Goal: Transaction & Acquisition: Purchase product/service

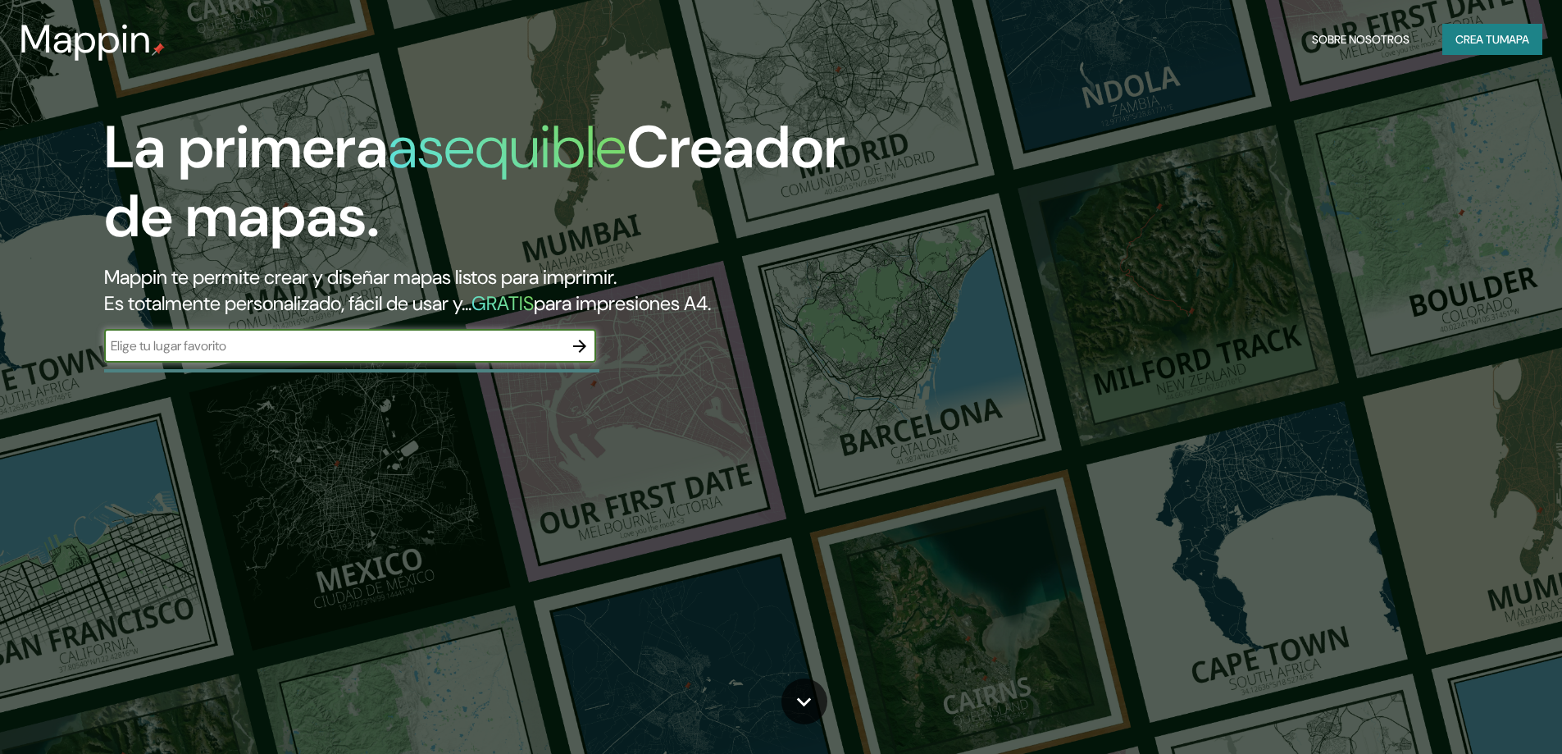
type input "ciudad de [GEOGRAPHIC_DATA]"
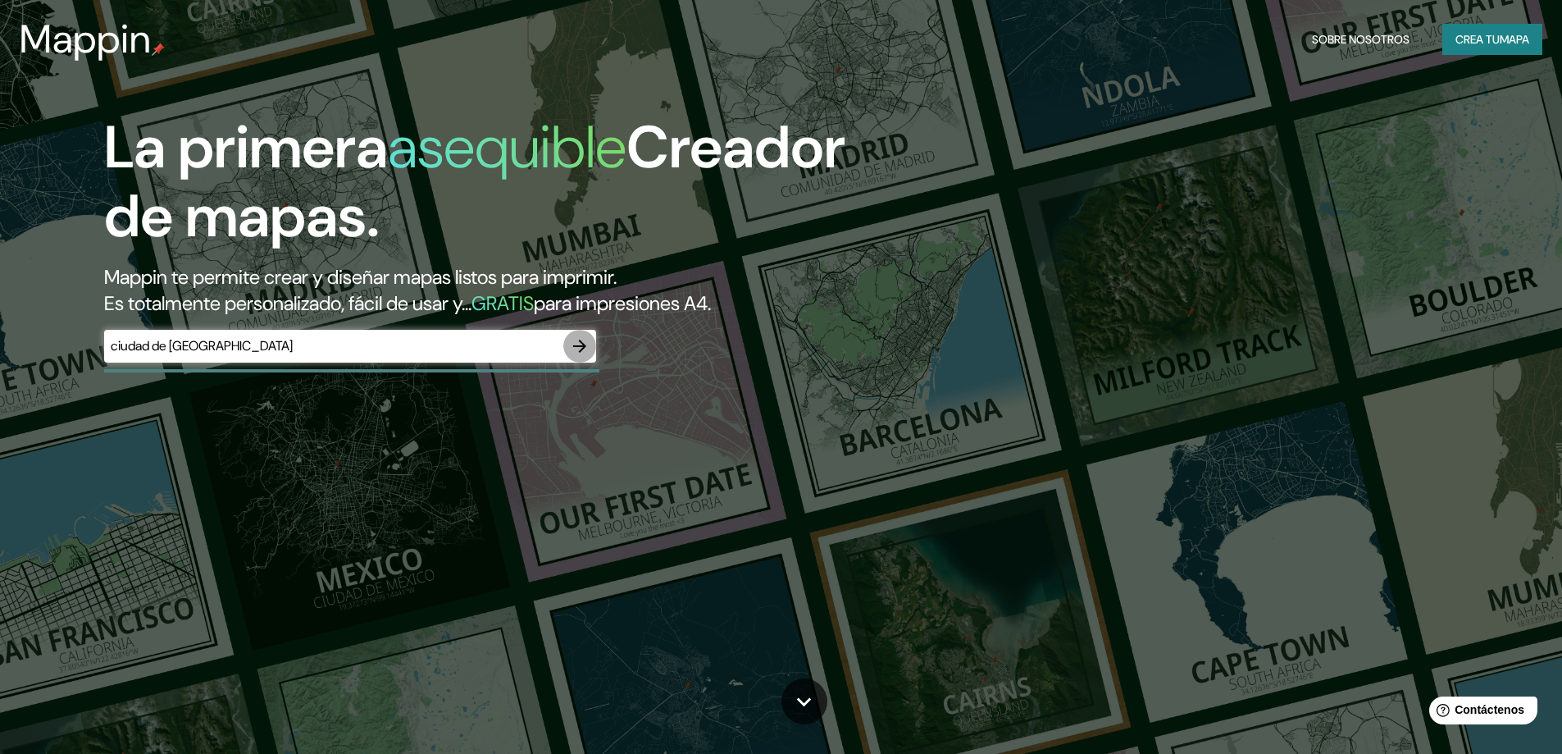
click at [577, 348] on icon "button" at bounding box center [580, 346] width 20 height 20
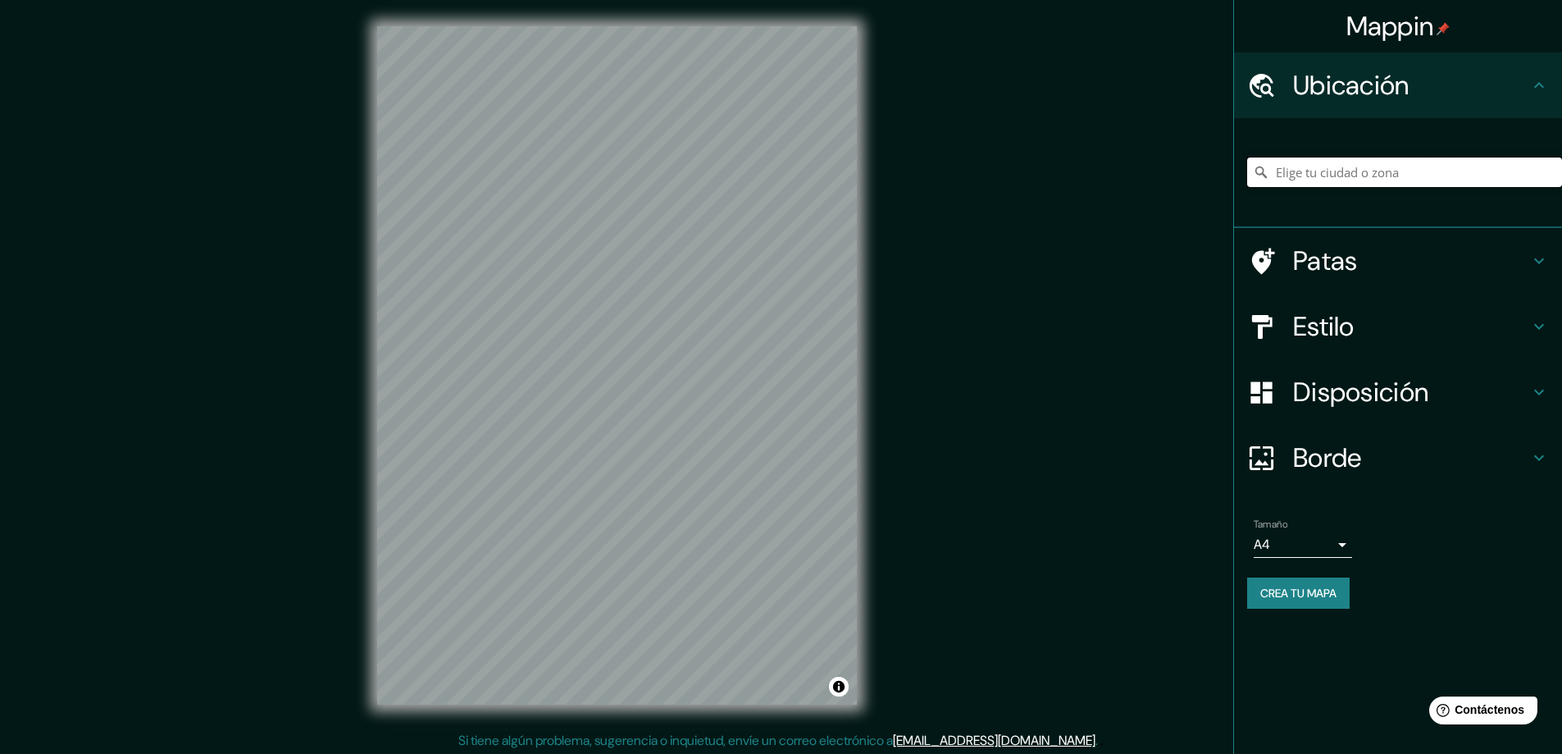
click at [1305, 171] on input "Elige tu ciudad o zona" at bounding box center [1404, 172] width 315 height 30
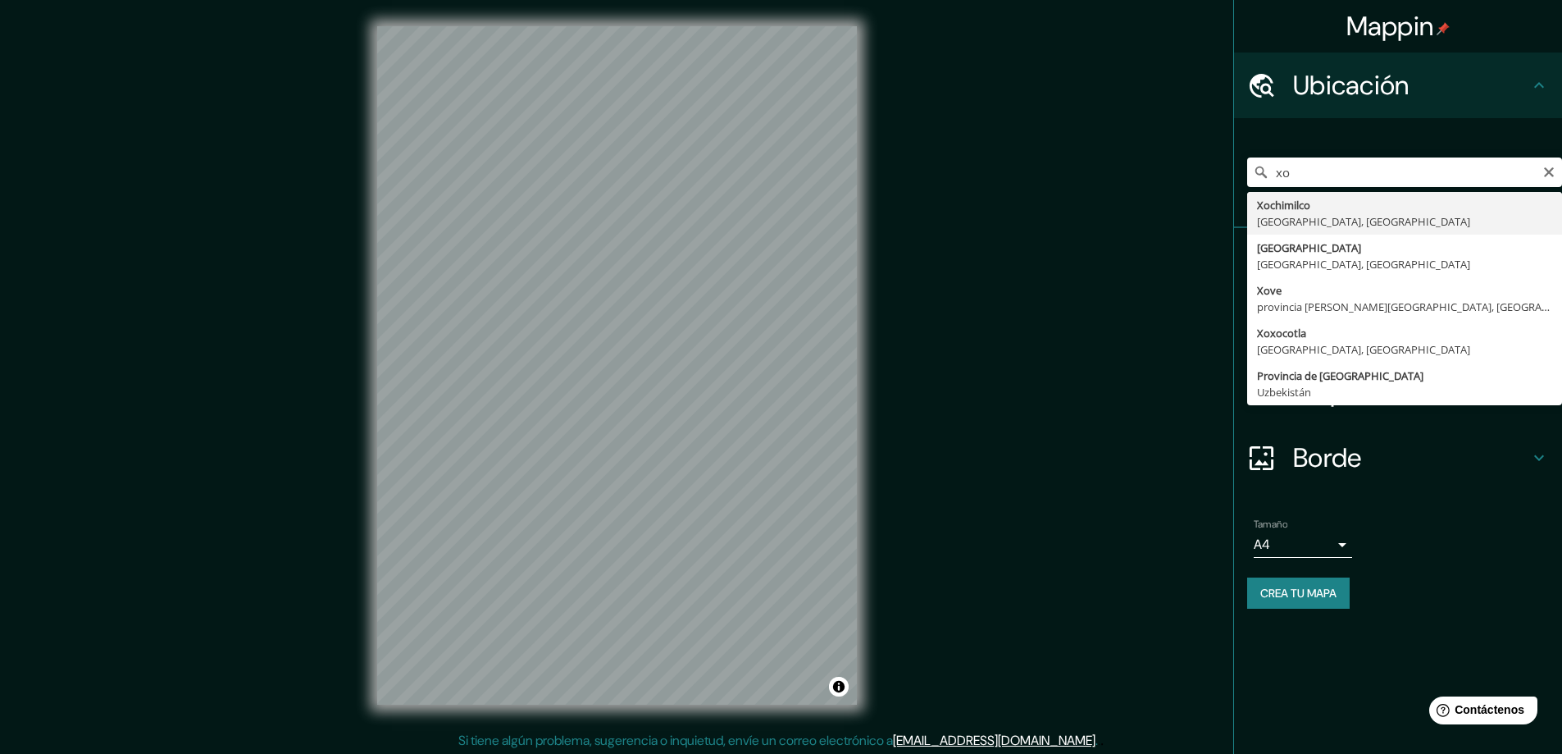
type input "Xochimilco, [GEOGRAPHIC_DATA], [GEOGRAPHIC_DATA]"
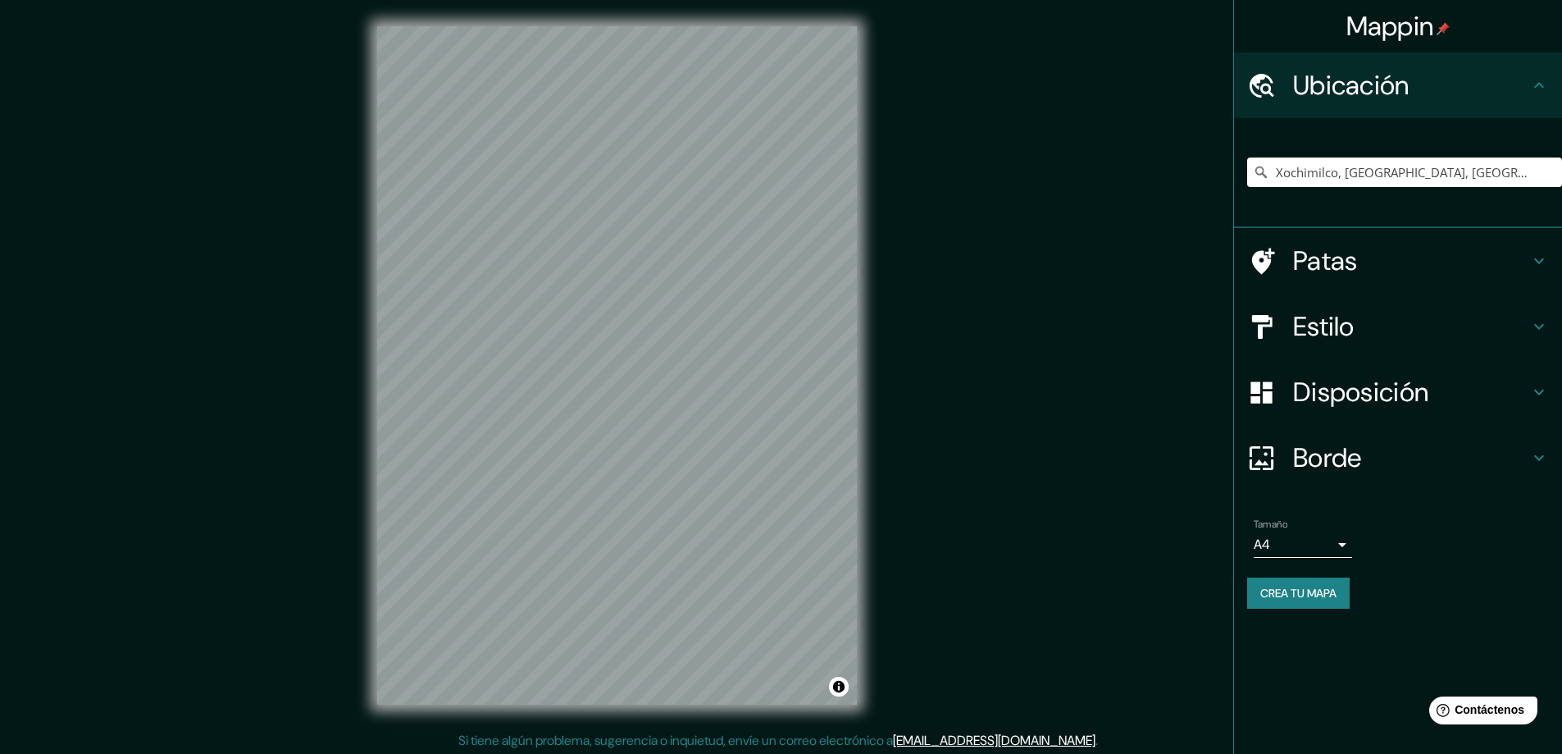
click at [1364, 321] on h4 "Estilo" at bounding box center [1411, 326] width 236 height 33
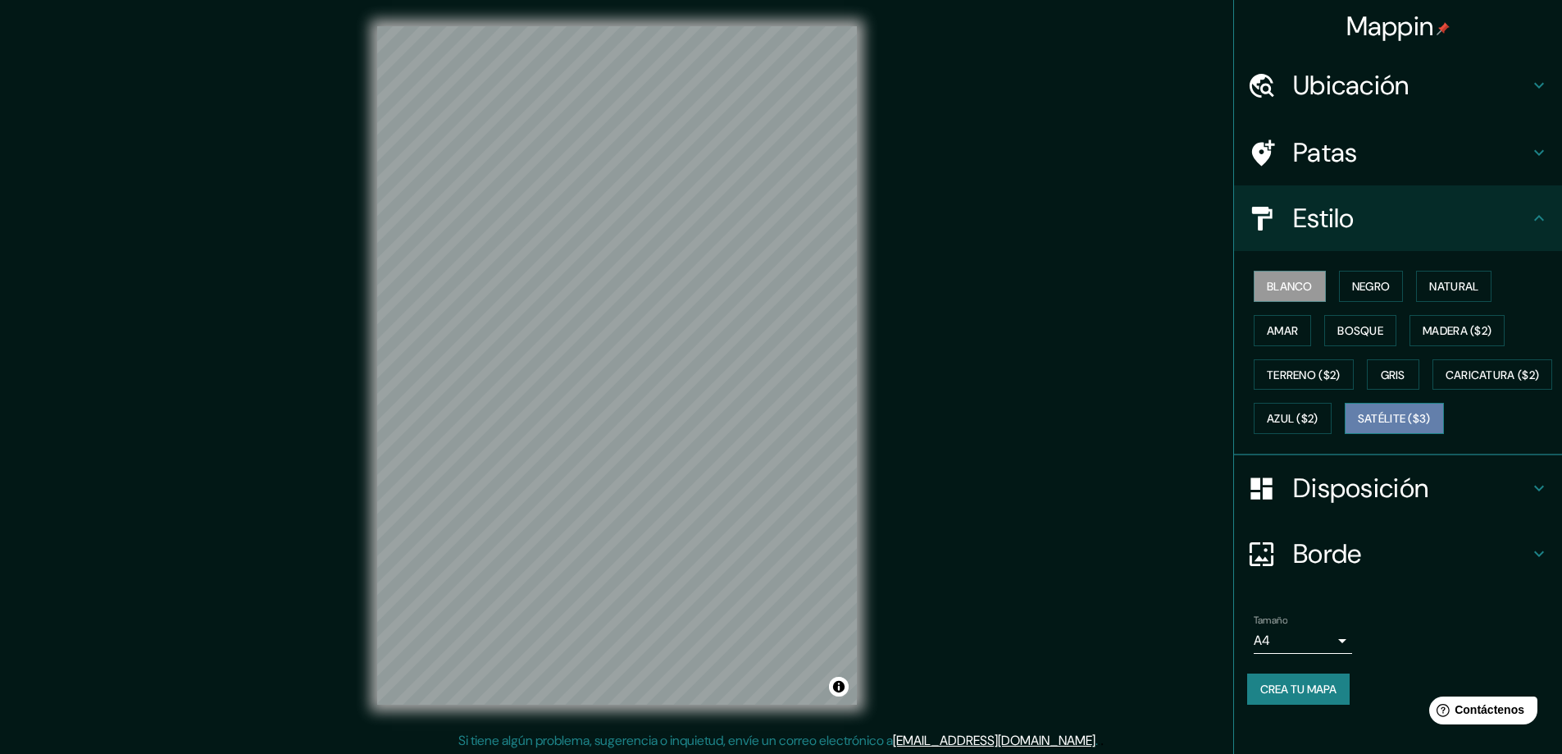
click at [1358, 426] on font "Satélite ($3)" at bounding box center [1394, 419] width 73 height 15
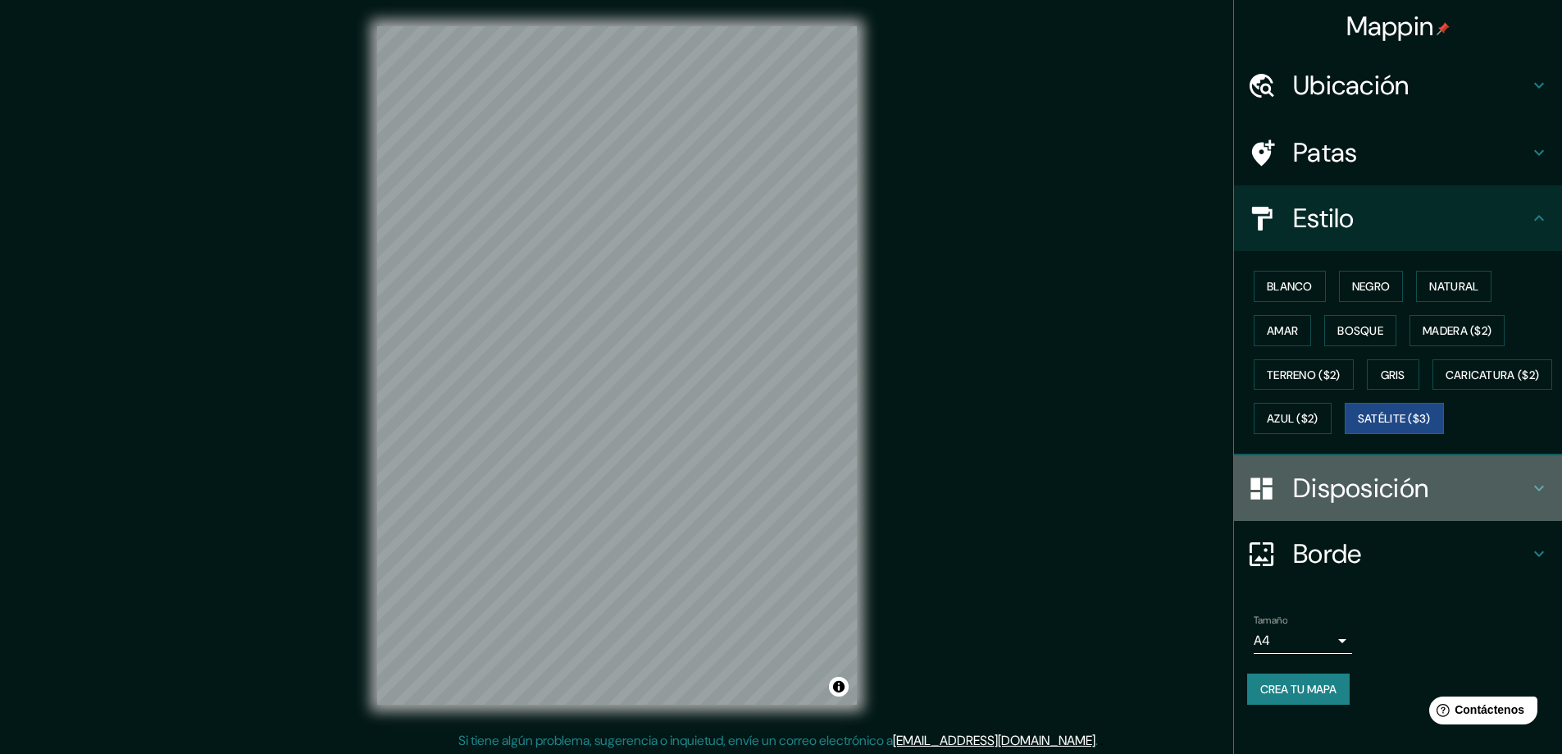
click at [1338, 505] on font "Disposición" at bounding box center [1360, 488] width 135 height 34
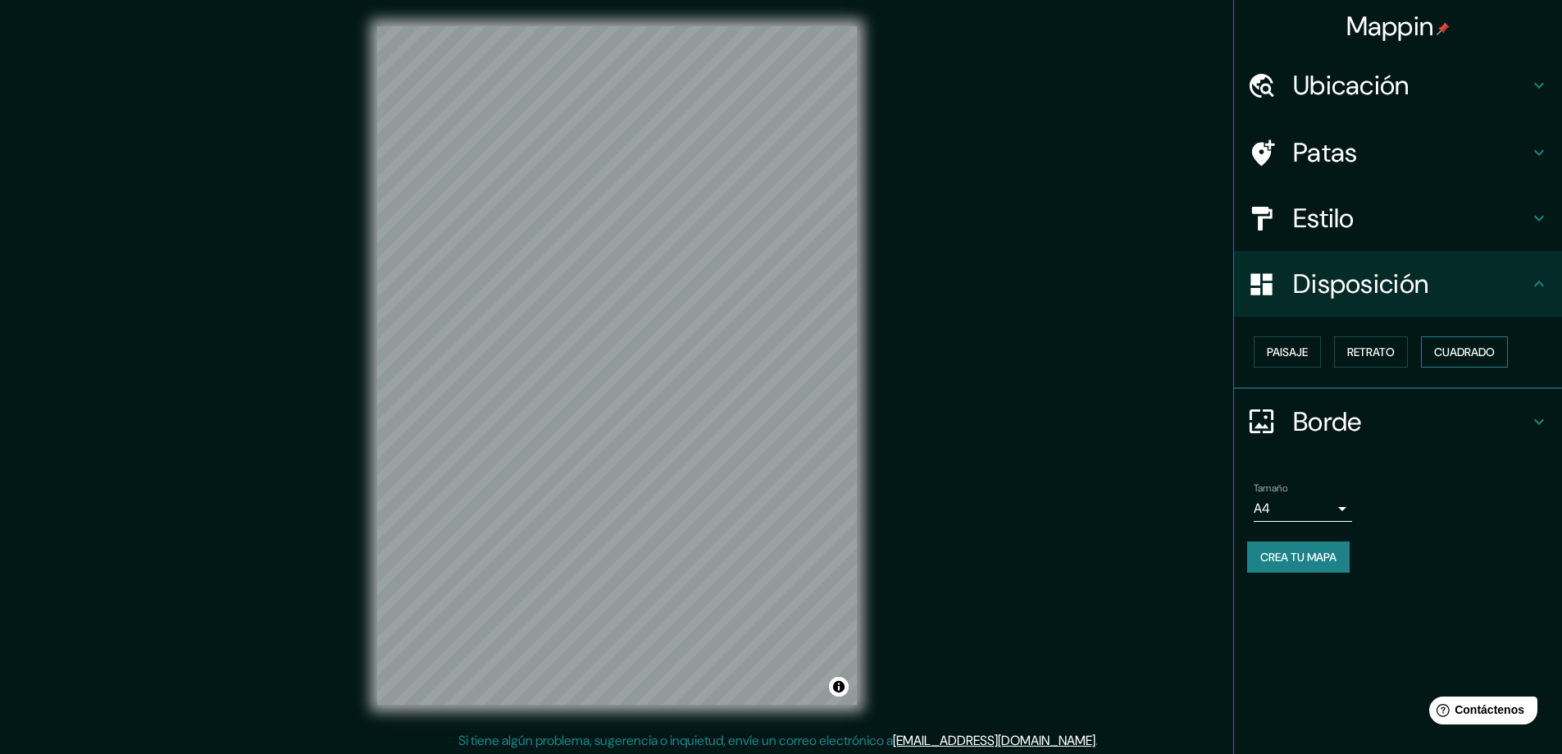
click at [1443, 344] on font "Cuadrado" at bounding box center [1464, 351] width 61 height 21
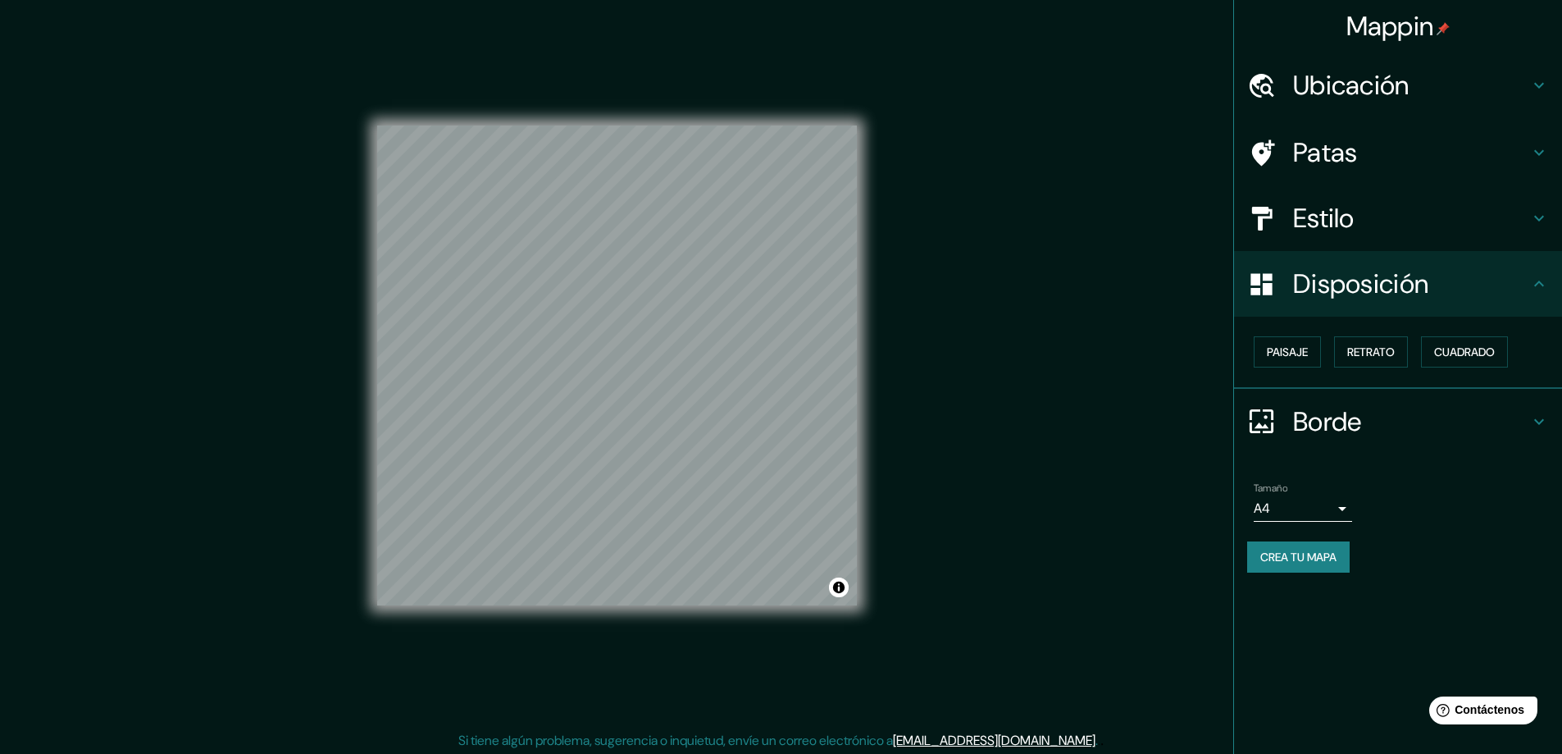
click at [1320, 558] on font "Crea tu mapa" at bounding box center [1298, 556] width 76 height 15
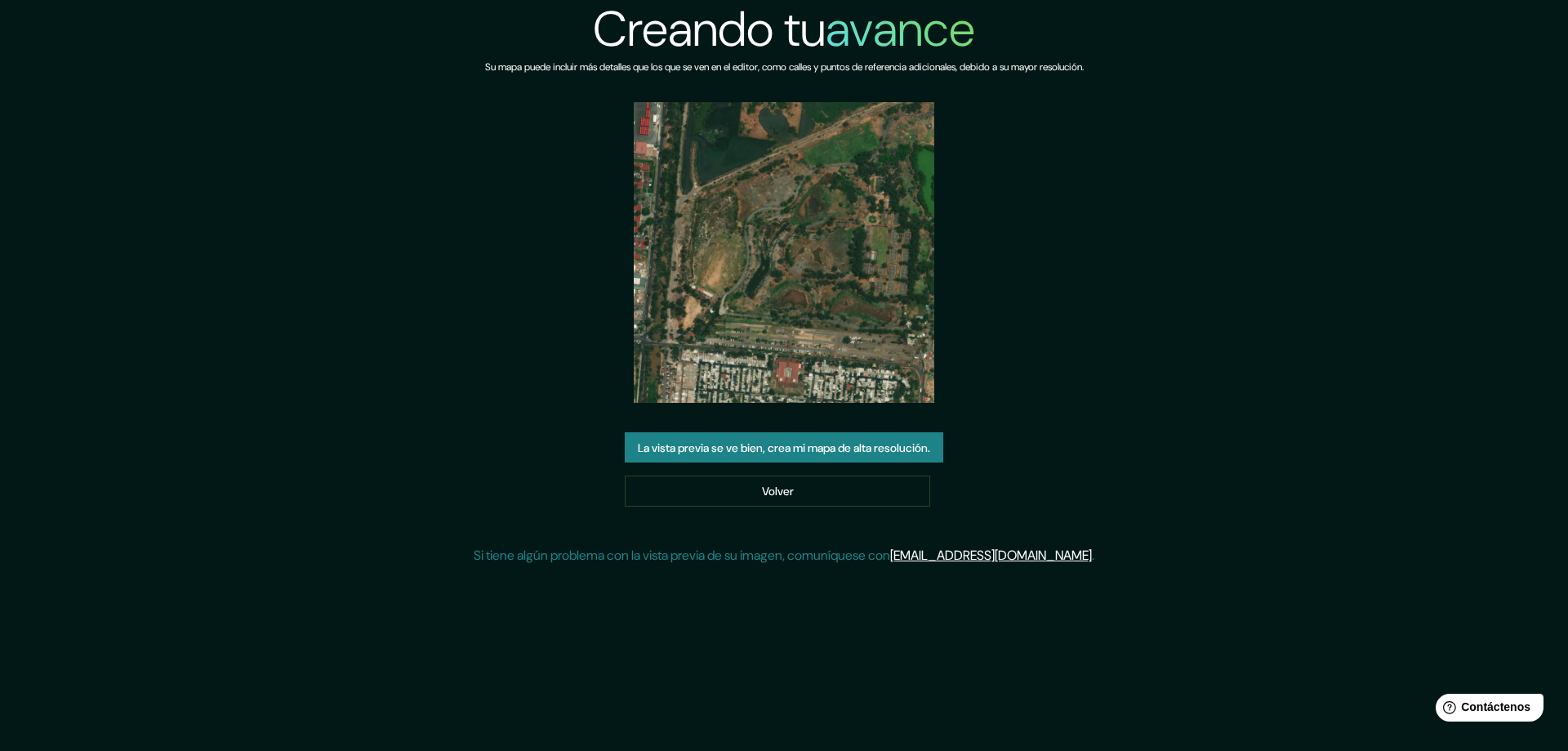
click at [787, 446] on font "La vista previa se ve bien, crea mi mapa de alta resolución." at bounding box center [784, 447] width 293 height 15
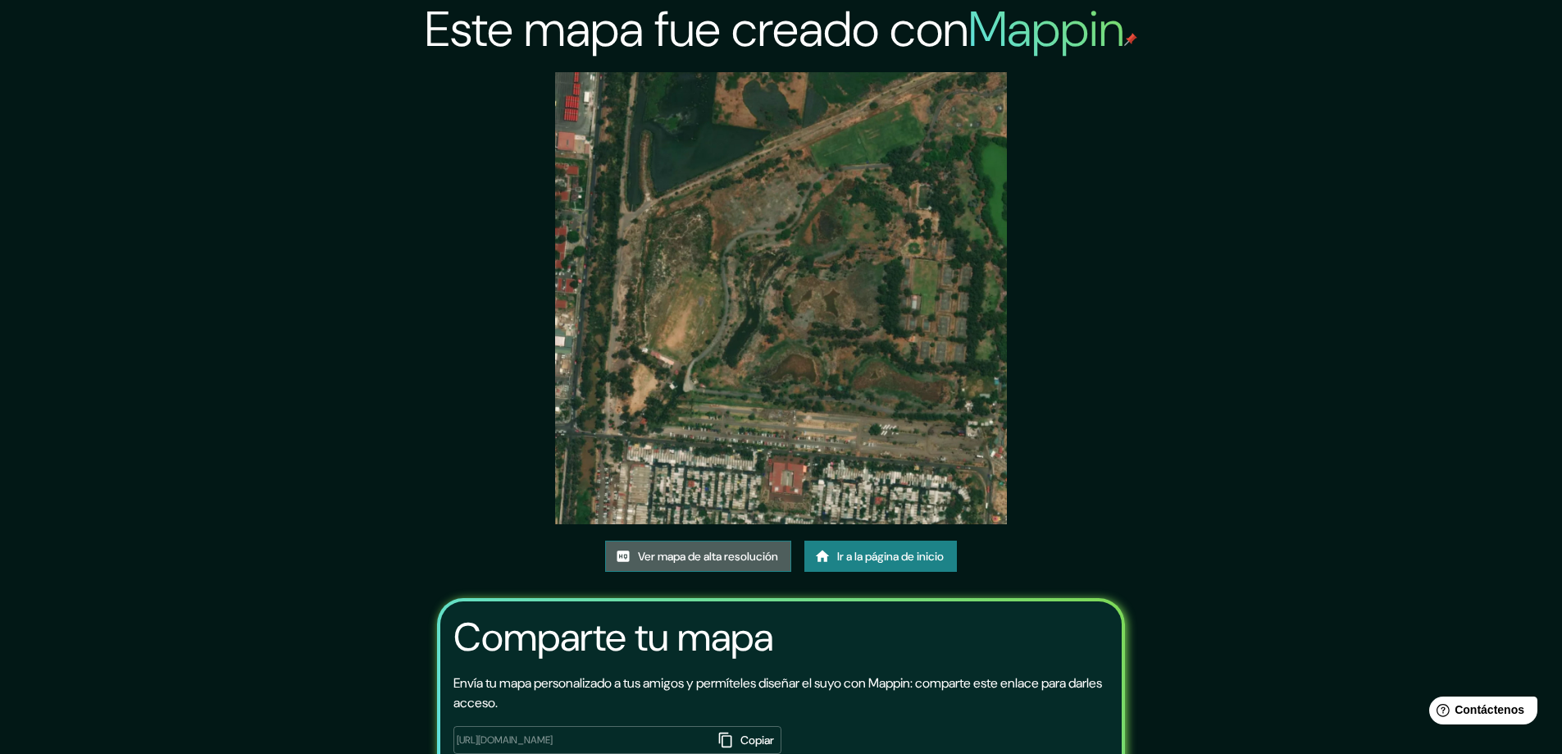
click at [747, 549] on font "Ver mapa de alta resolución" at bounding box center [708, 556] width 140 height 15
